Goal: Transaction & Acquisition: Book appointment/travel/reservation

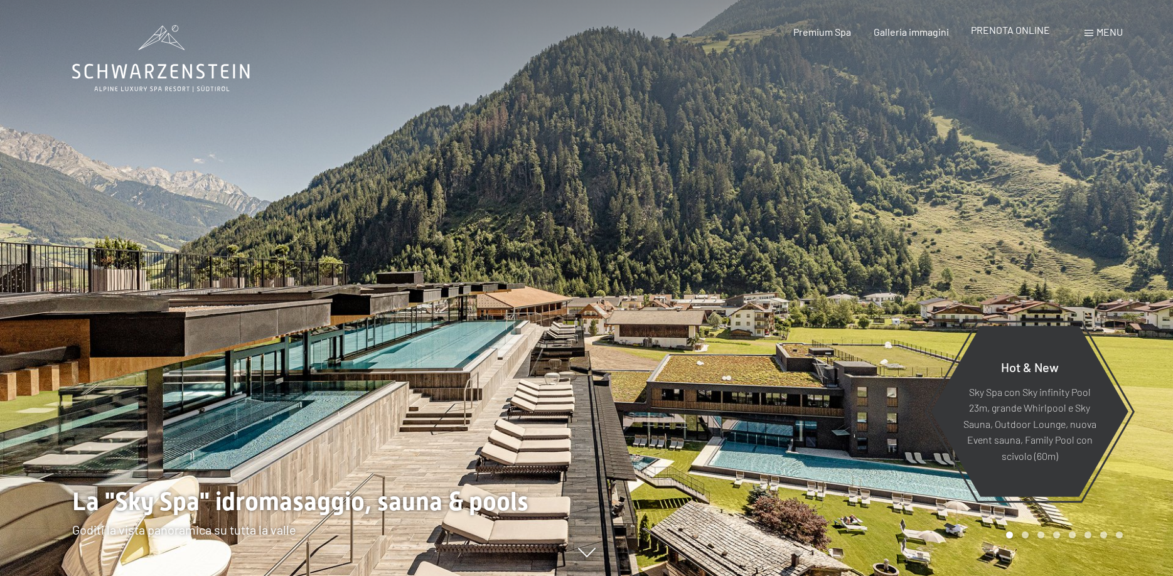
click at [1028, 34] on span "PRENOTA ONLINE" at bounding box center [1010, 30] width 79 height 12
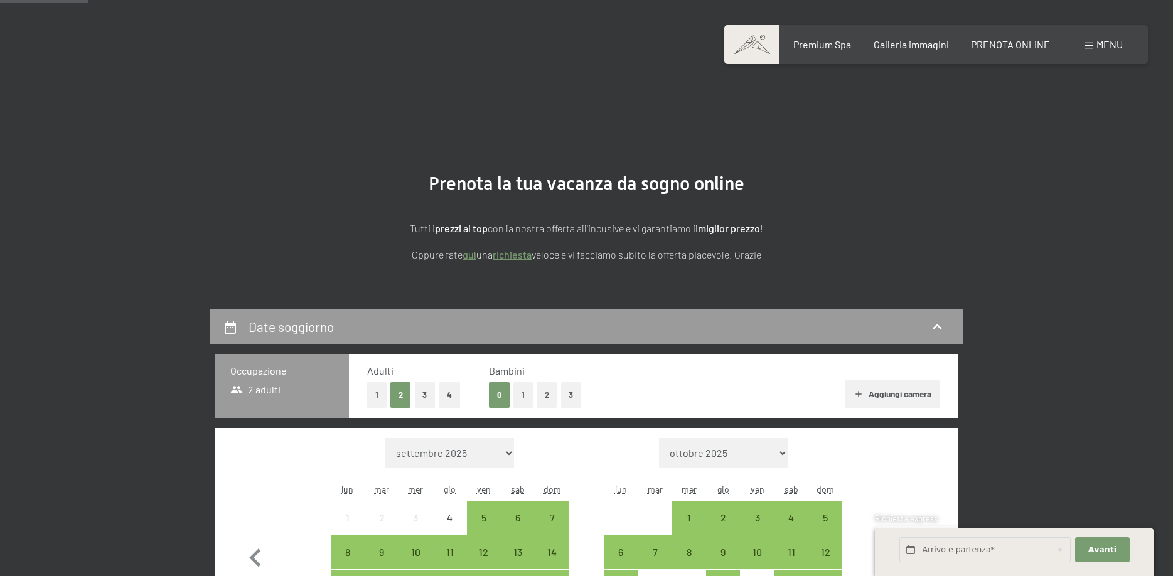
scroll to position [320, 0]
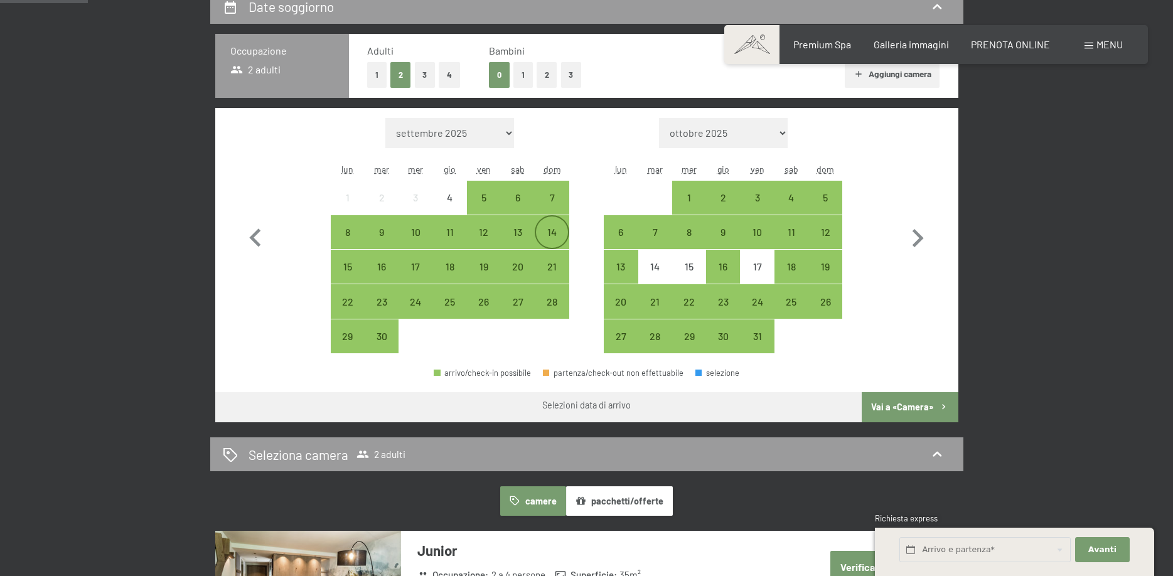
click at [553, 237] on div "14" at bounding box center [551, 242] width 31 height 31
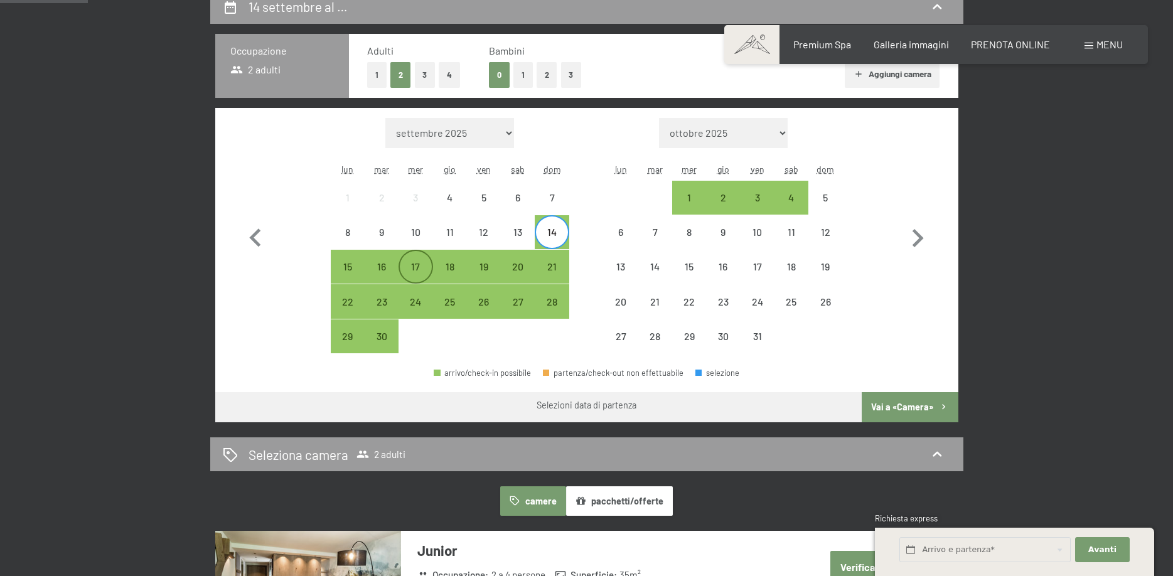
click at [418, 267] on div "17" at bounding box center [415, 277] width 31 height 31
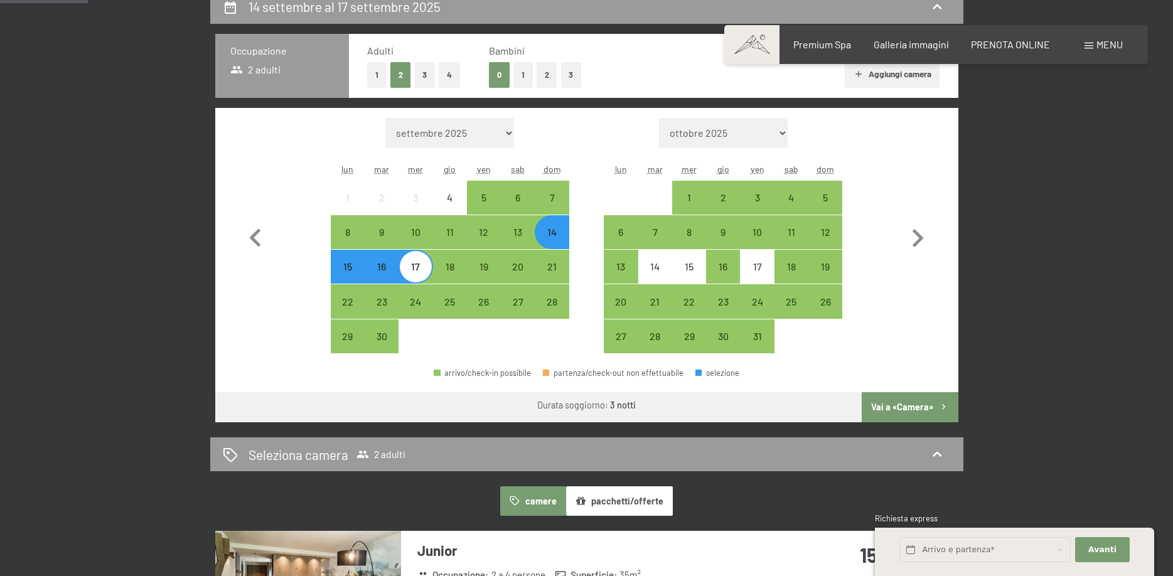
click at [899, 403] on button "Vai a «Camera»" at bounding box center [910, 407] width 96 height 30
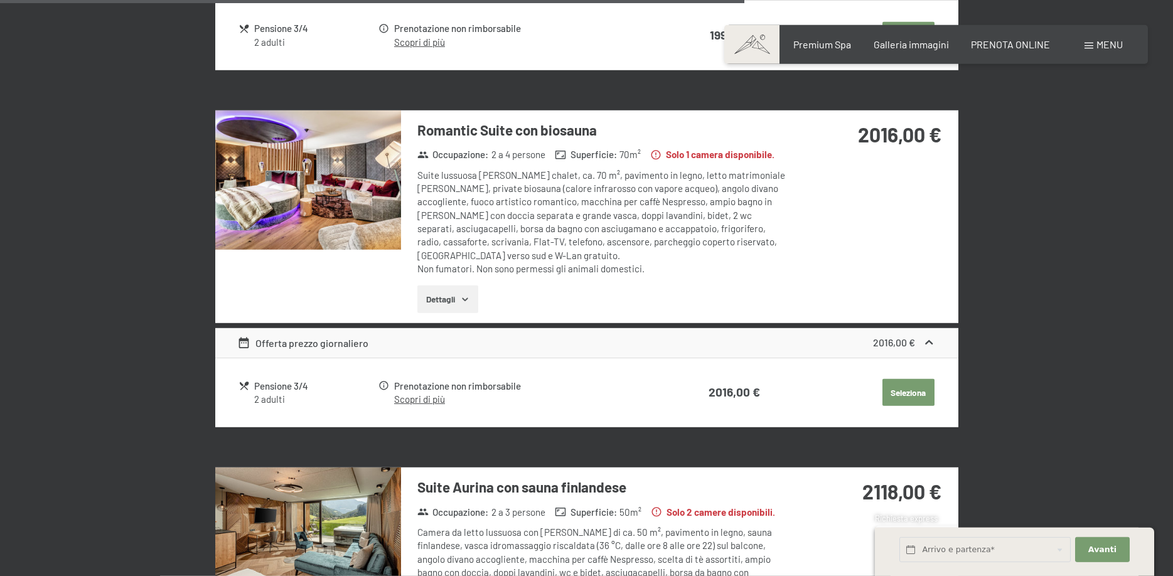
scroll to position [2294, 0]
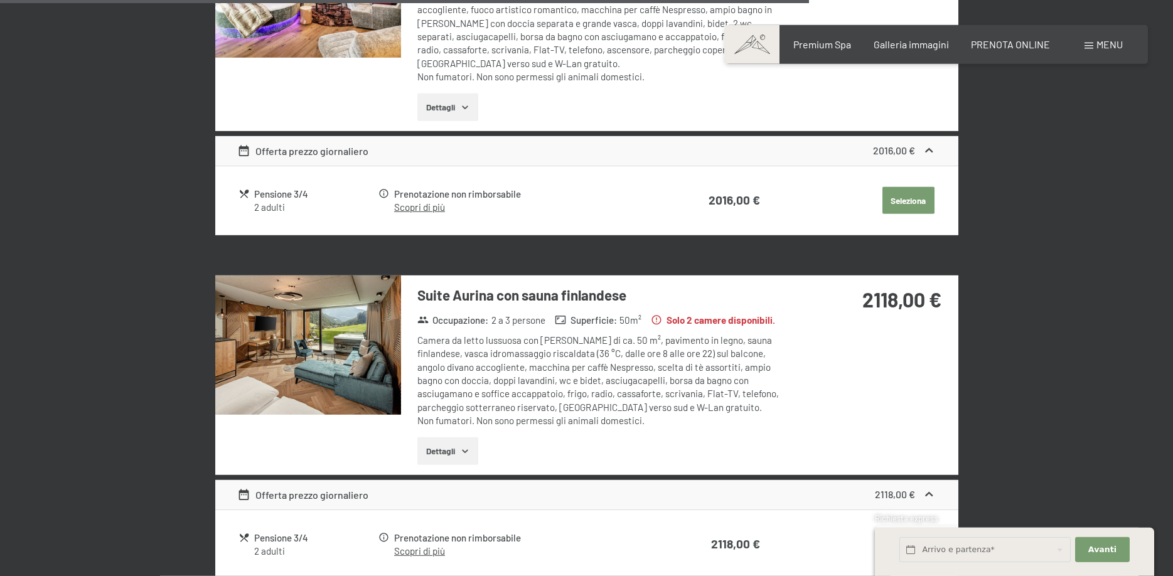
click at [350, 323] on img at bounding box center [308, 345] width 186 height 139
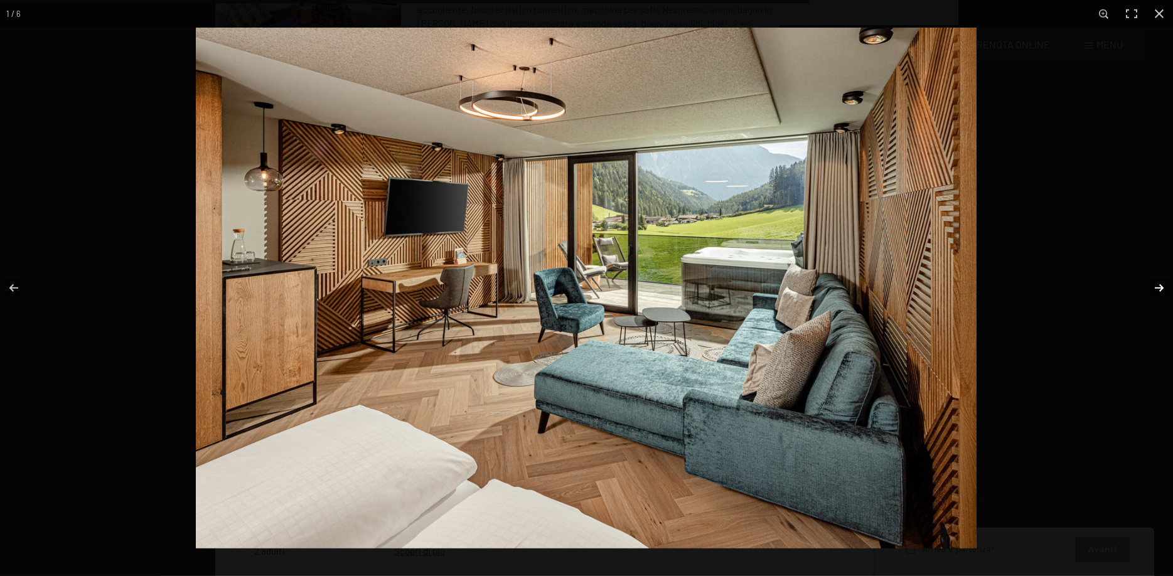
click at [1163, 286] on button "button" at bounding box center [1151, 288] width 44 height 63
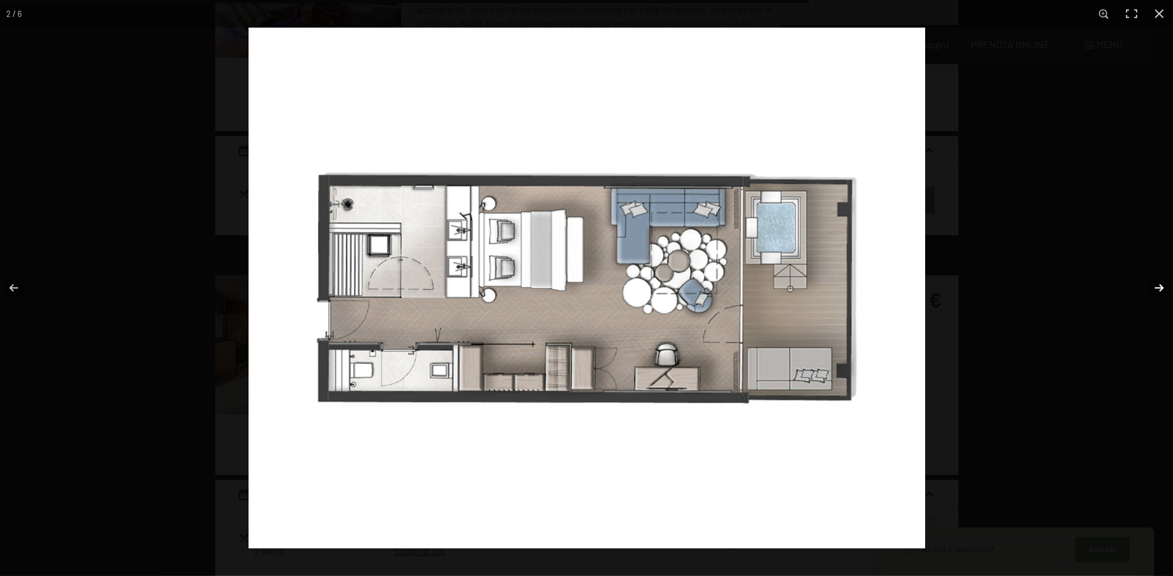
click at [1163, 286] on button "button" at bounding box center [1151, 288] width 44 height 63
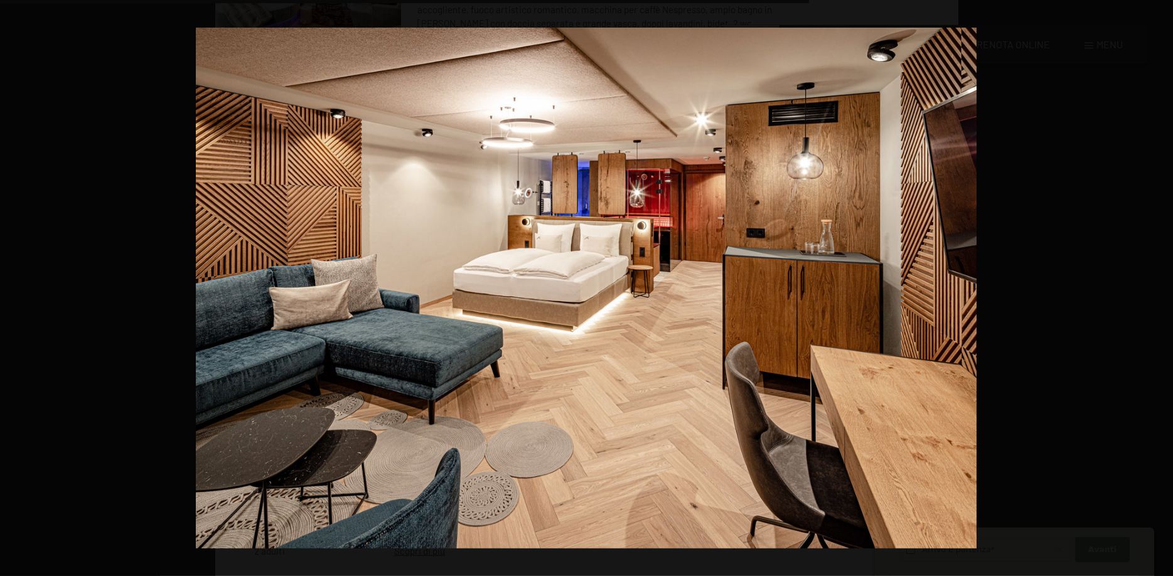
click at [1163, 286] on button "button" at bounding box center [1151, 288] width 44 height 63
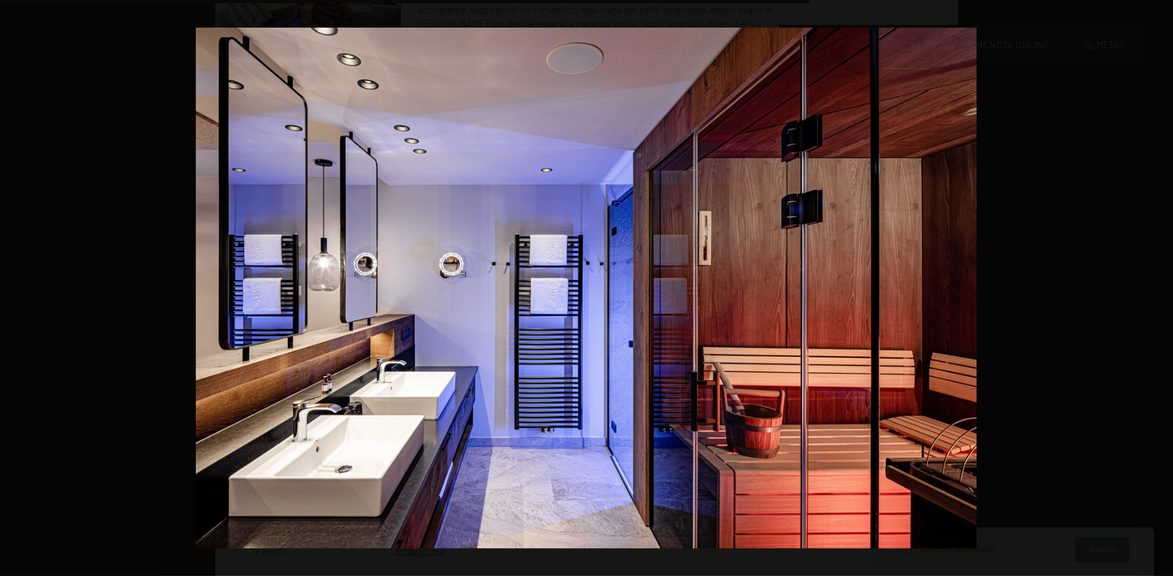
click at [1163, 286] on button "button" at bounding box center [1151, 288] width 44 height 63
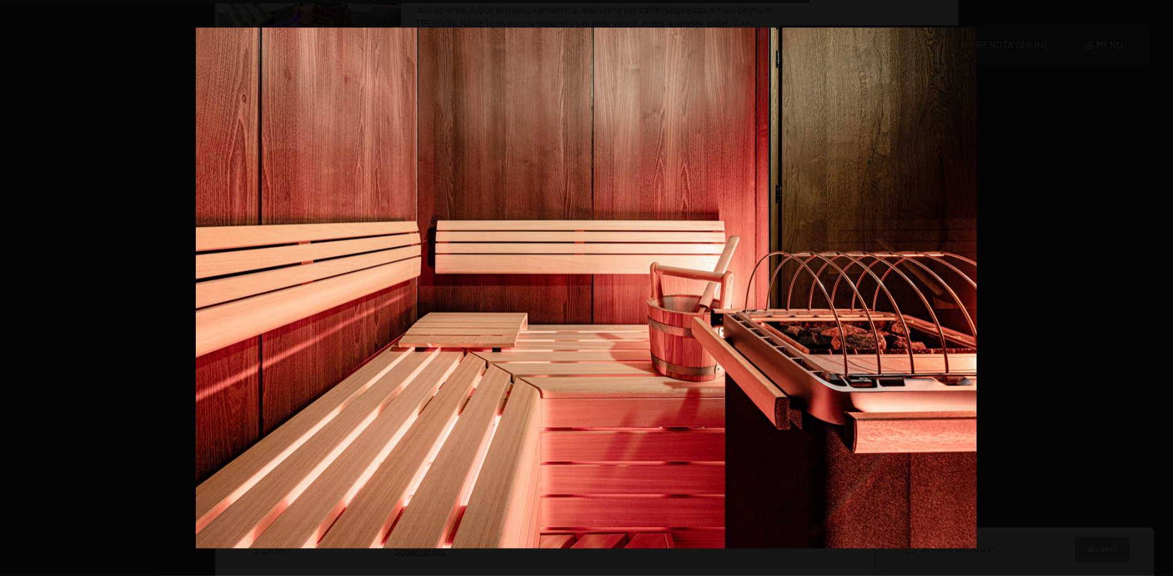
click at [1163, 286] on button "button" at bounding box center [1151, 288] width 44 height 63
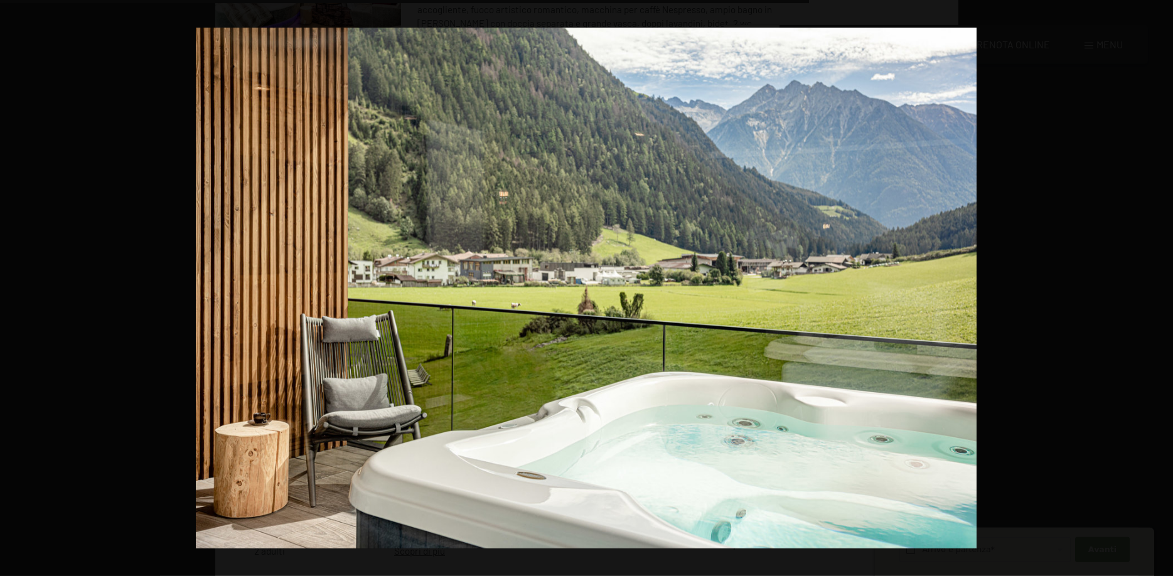
click at [1163, 286] on button "button" at bounding box center [1151, 288] width 44 height 63
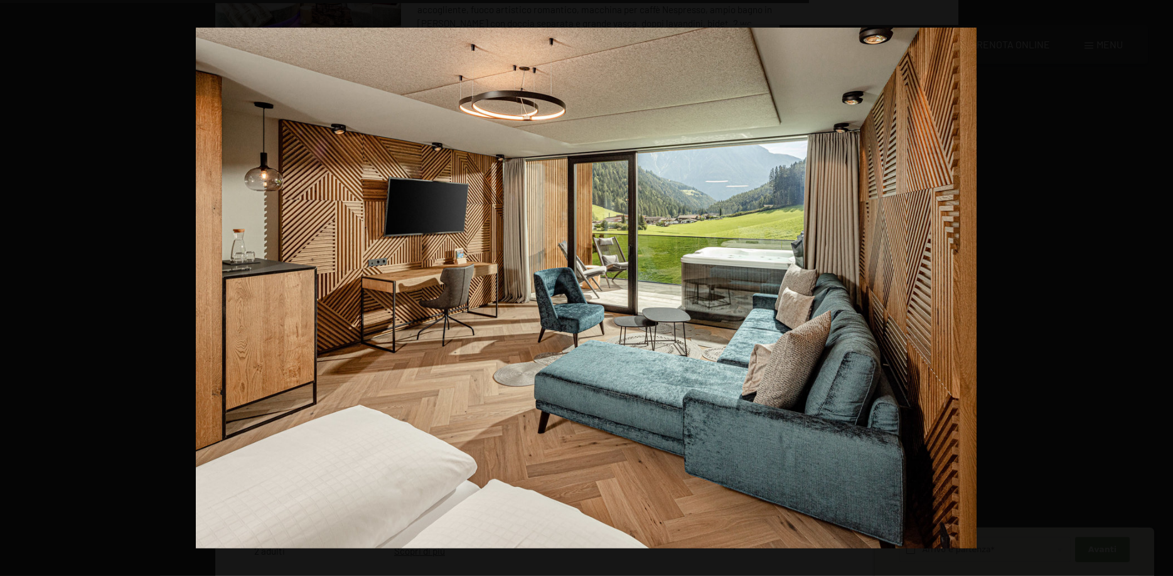
click at [1163, 286] on button "button" at bounding box center [1151, 288] width 44 height 63
